Goal: Task Accomplishment & Management: Manage account settings

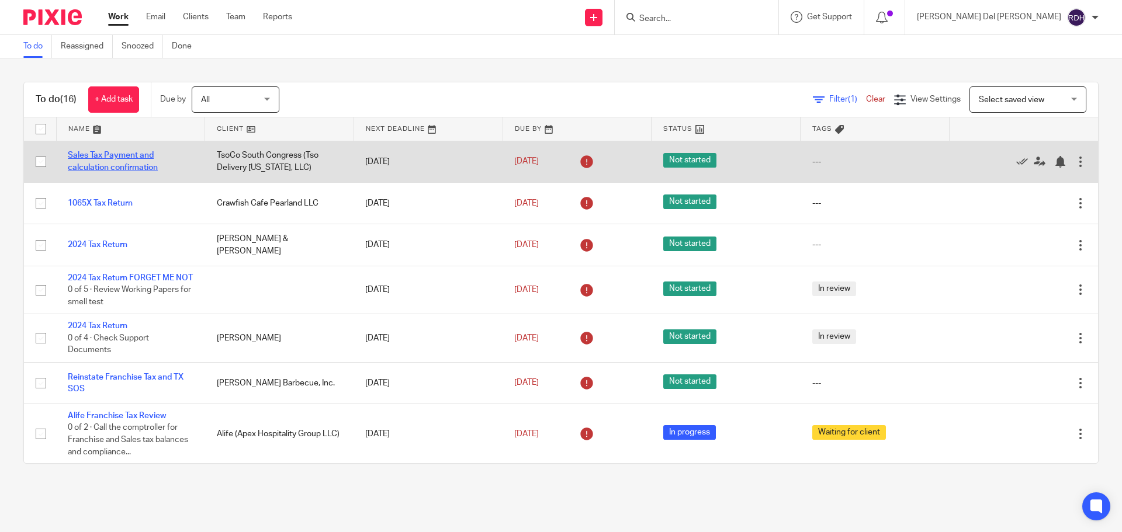
click at [130, 165] on link "Sales Tax Payment and calculation confirmation" at bounding box center [113, 161] width 90 height 20
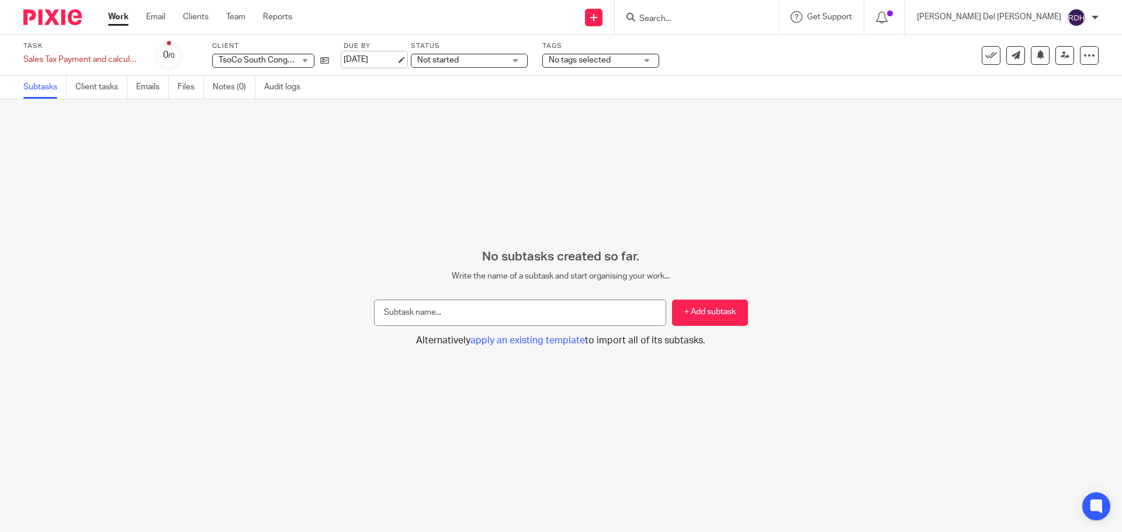
click at [382, 57] on link "[DATE]" at bounding box center [370, 60] width 53 height 12
click at [463, 54] on span "Not started" at bounding box center [461, 60] width 88 height 12
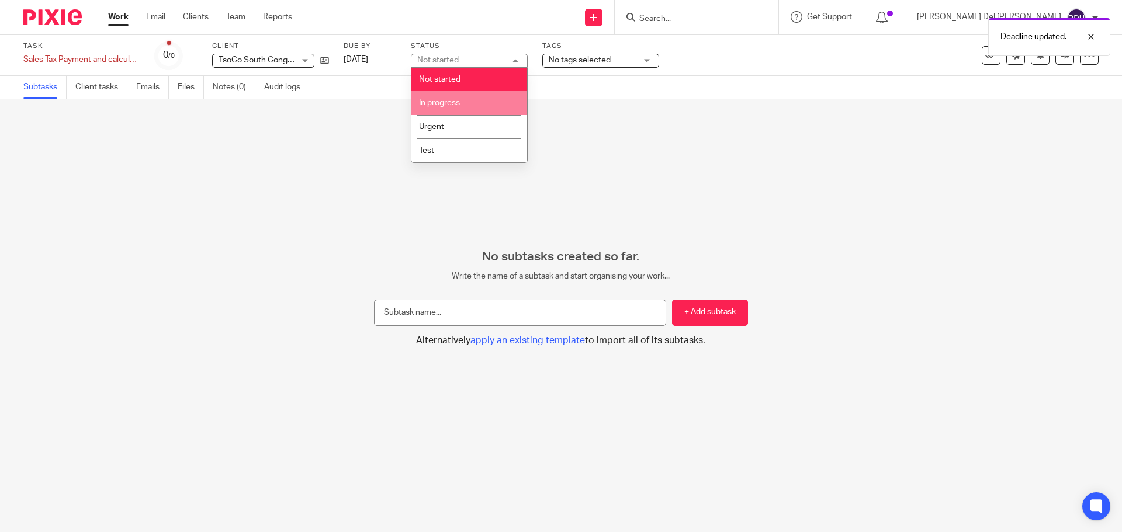
click at [446, 102] on span "In progress" at bounding box center [439, 103] width 41 height 8
click at [558, 57] on span "No tags selected" at bounding box center [580, 60] width 62 height 8
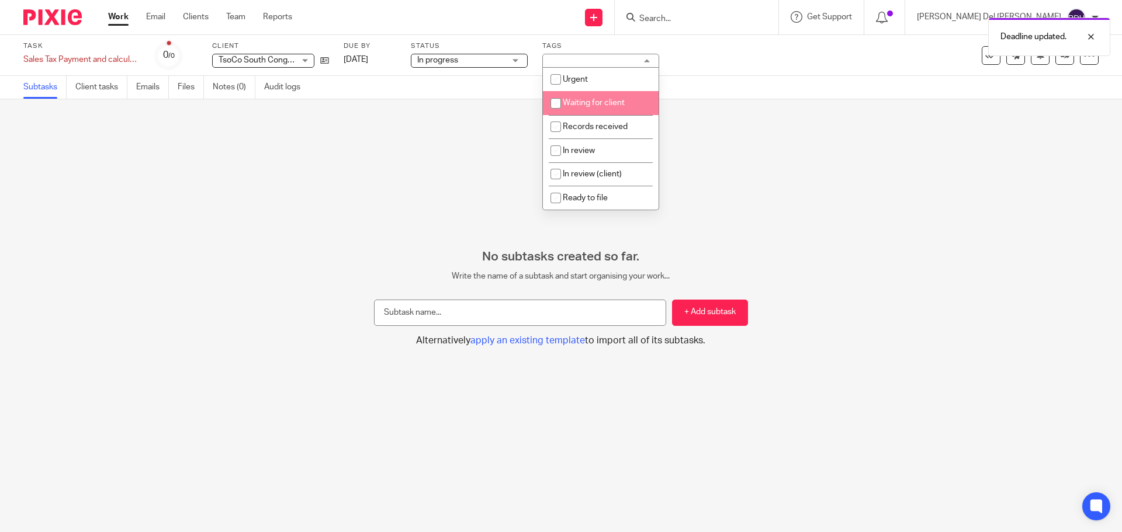
click at [596, 105] on span "Waiting for client" at bounding box center [594, 103] width 62 height 8
checkbox input "true"
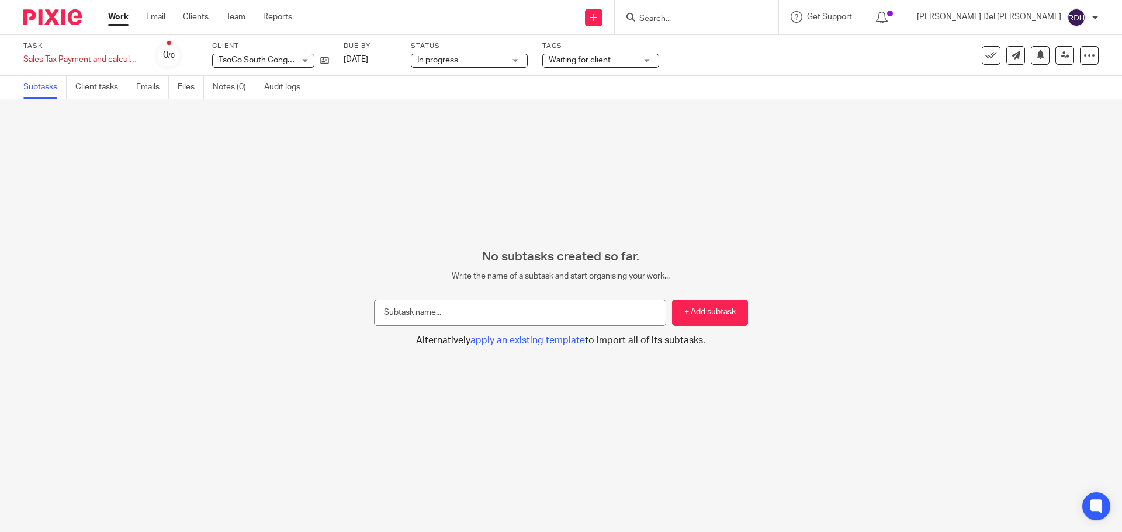
click at [363, 144] on div "No subtasks created so far. Write the name of a subtask and start organising yo…" at bounding box center [561, 315] width 1122 height 433
click at [109, 15] on link "Work" at bounding box center [118, 17] width 20 height 12
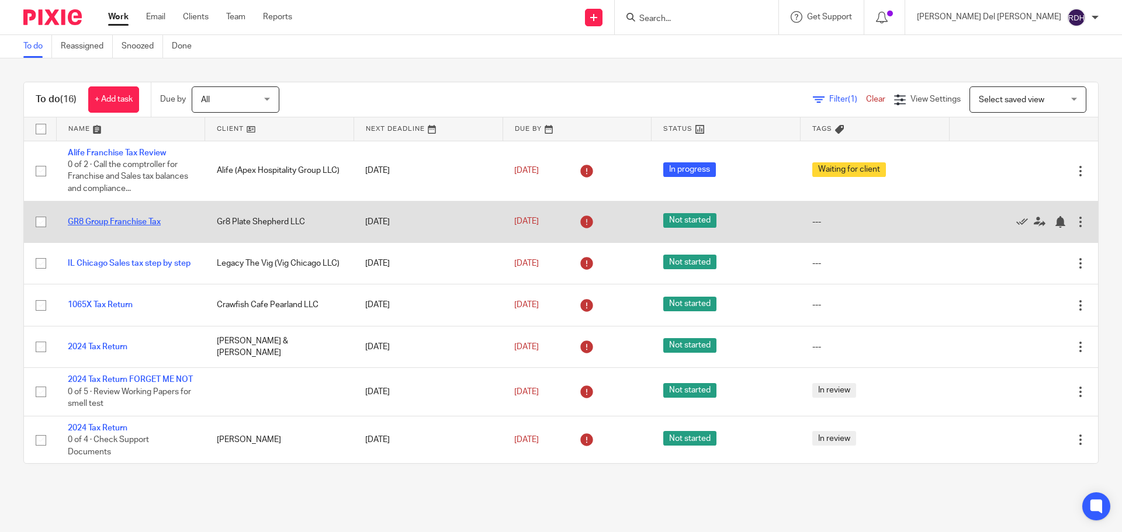
click at [124, 223] on link "GR8 Group Franchise Tax" at bounding box center [114, 222] width 93 height 8
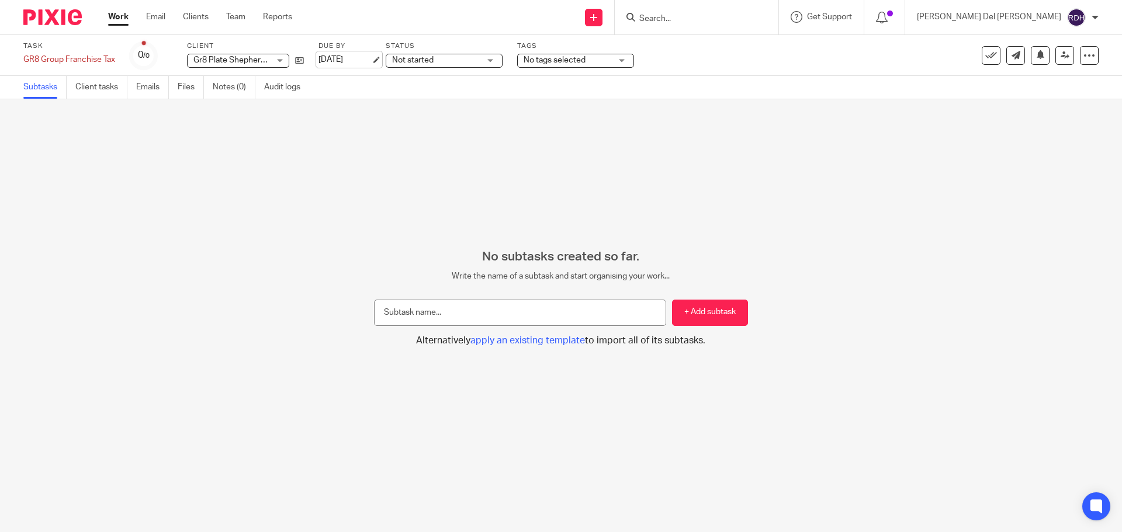
click at [360, 56] on link "[DATE]" at bounding box center [344, 60] width 53 height 12
click at [118, 15] on link "Work" at bounding box center [118, 17] width 20 height 12
